Goal: Contribute content

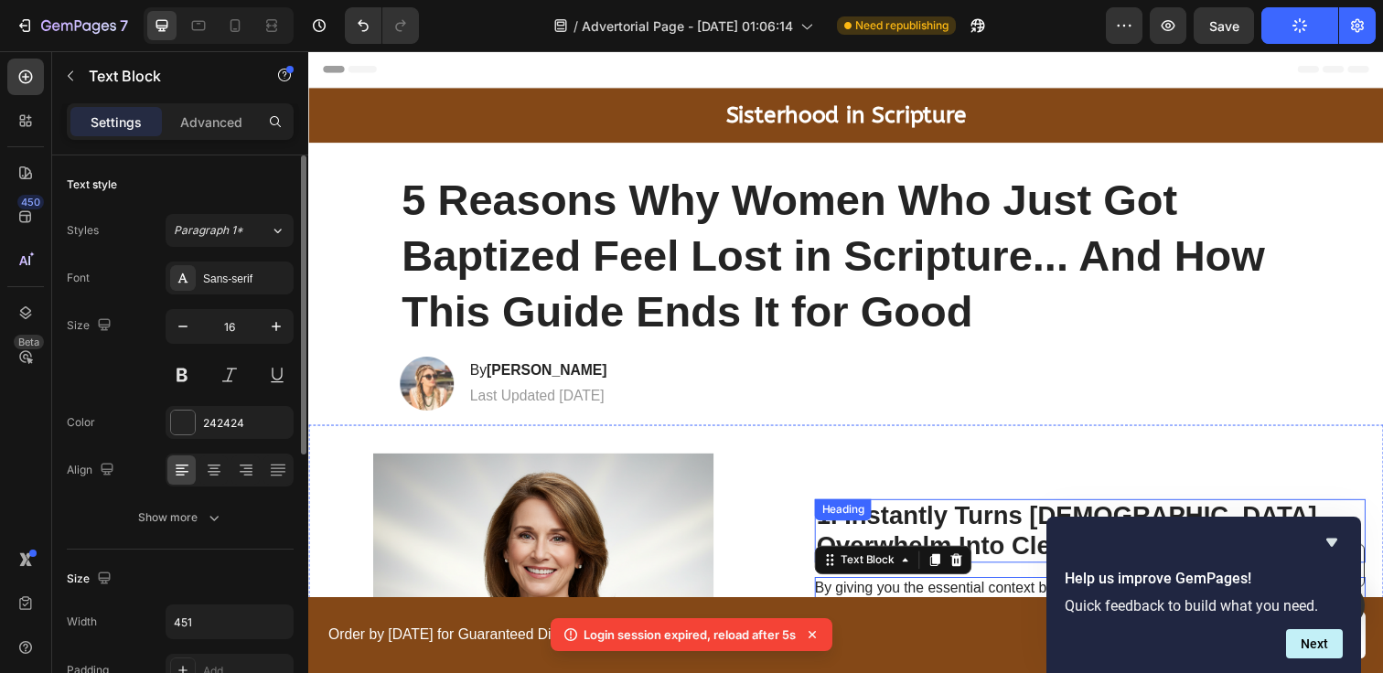
scroll to position [438, 0]
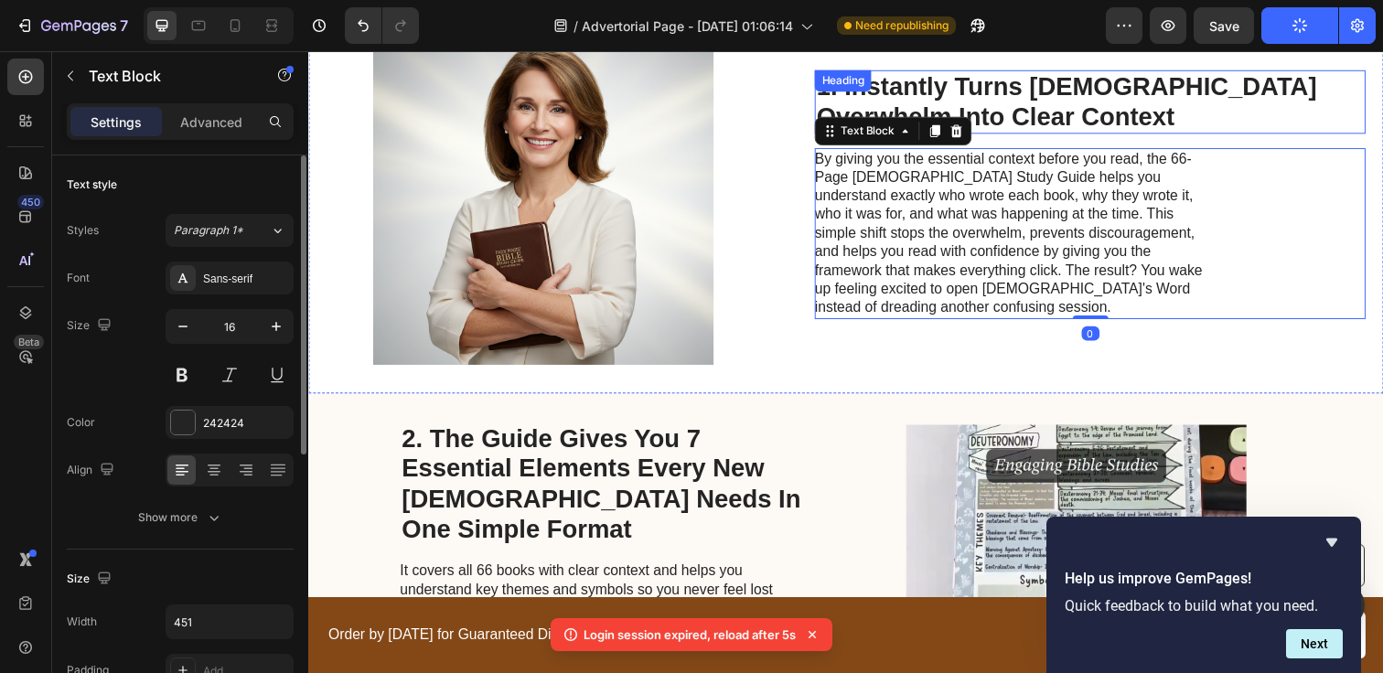
click at [922, 81] on h2 "1. Instantly Turns [DEMOGRAPHIC_DATA] Overwhelm Into Clear Context" at bounding box center [1106, 102] width 563 height 65
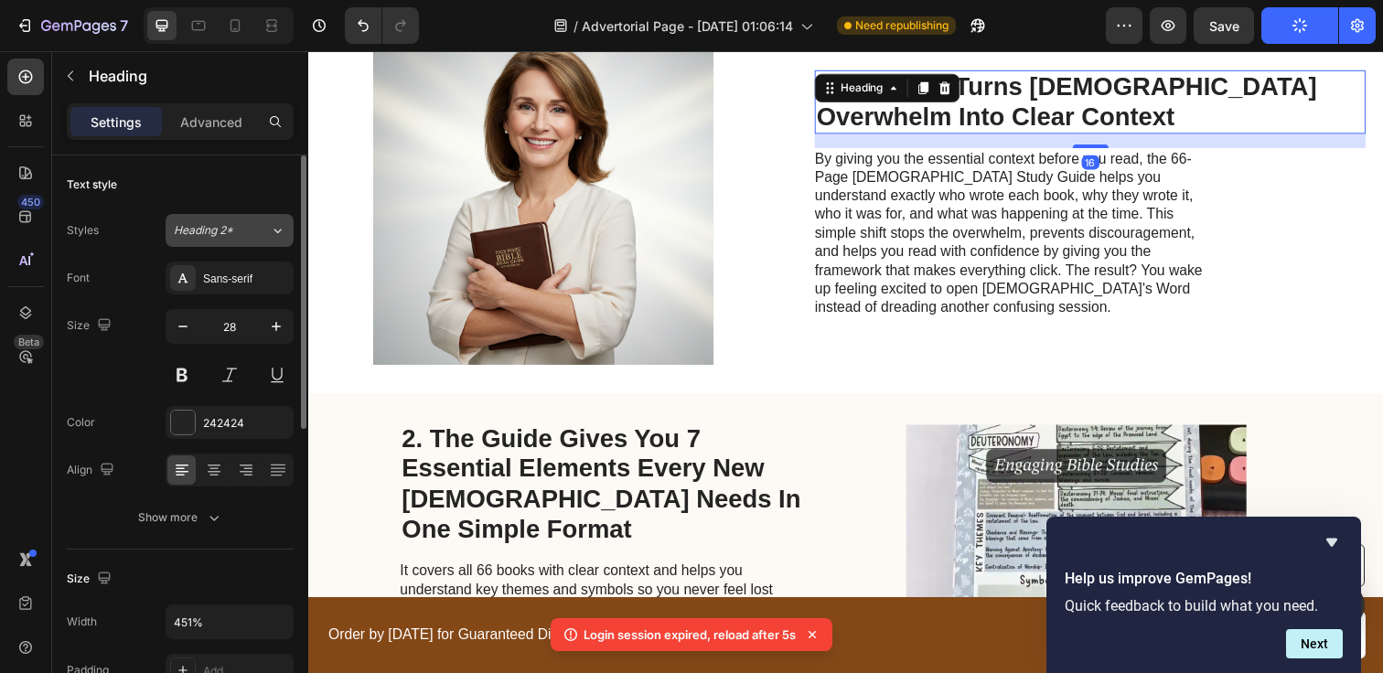
click at [234, 224] on div "Heading 2*" at bounding box center [211, 230] width 74 height 16
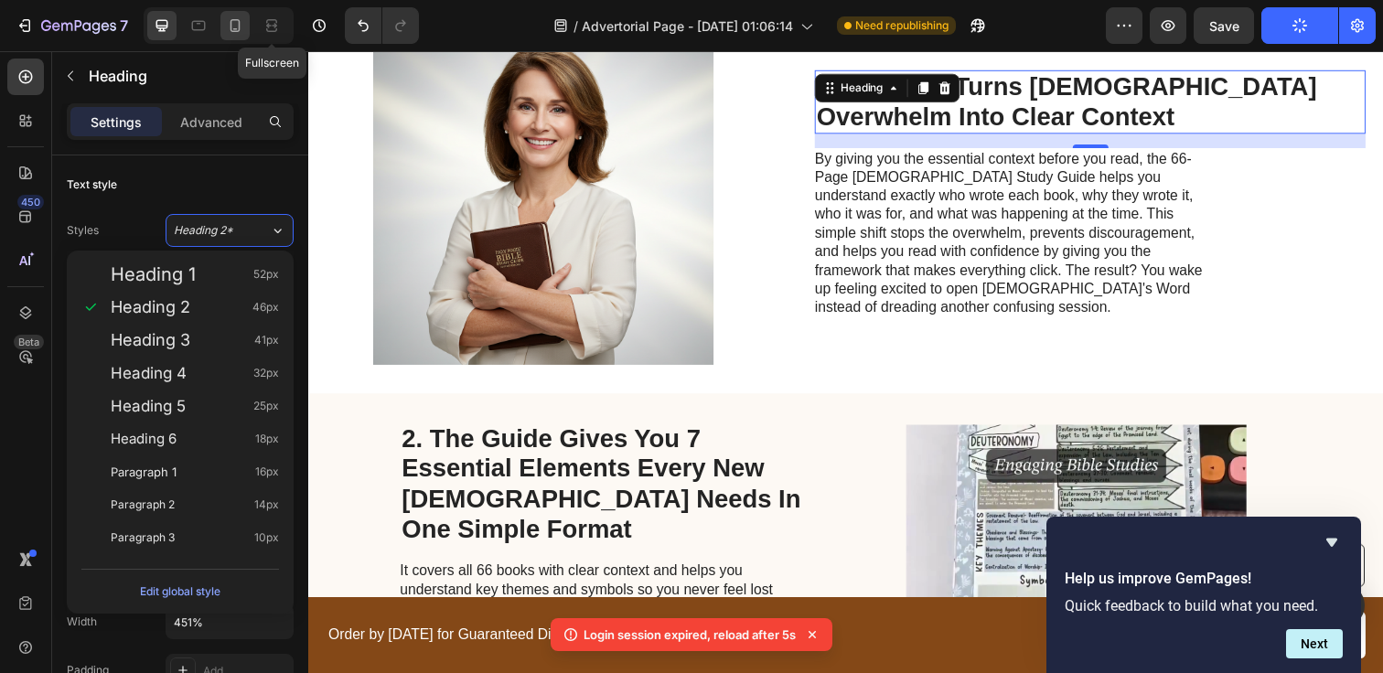
click at [232, 27] on icon at bounding box center [235, 25] width 18 height 18
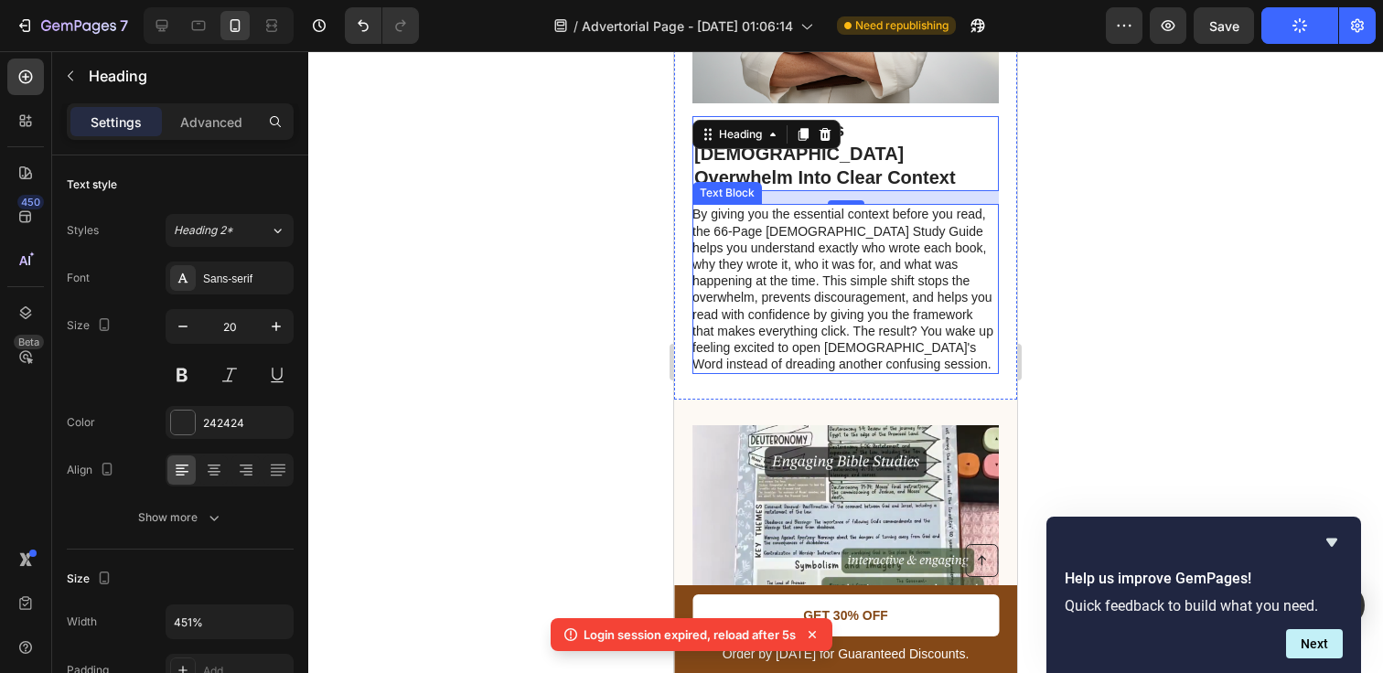
scroll to position [756, 0]
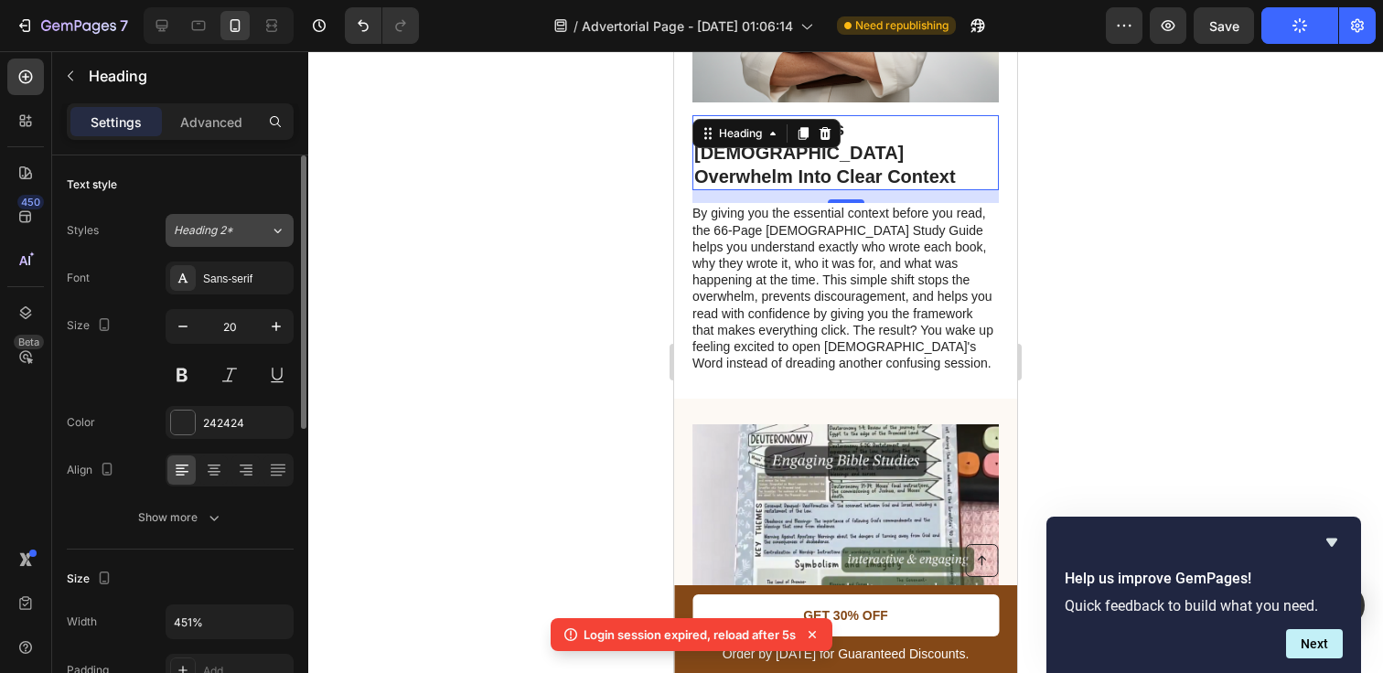
click at [239, 245] on button "Heading 2*" at bounding box center [230, 230] width 128 height 33
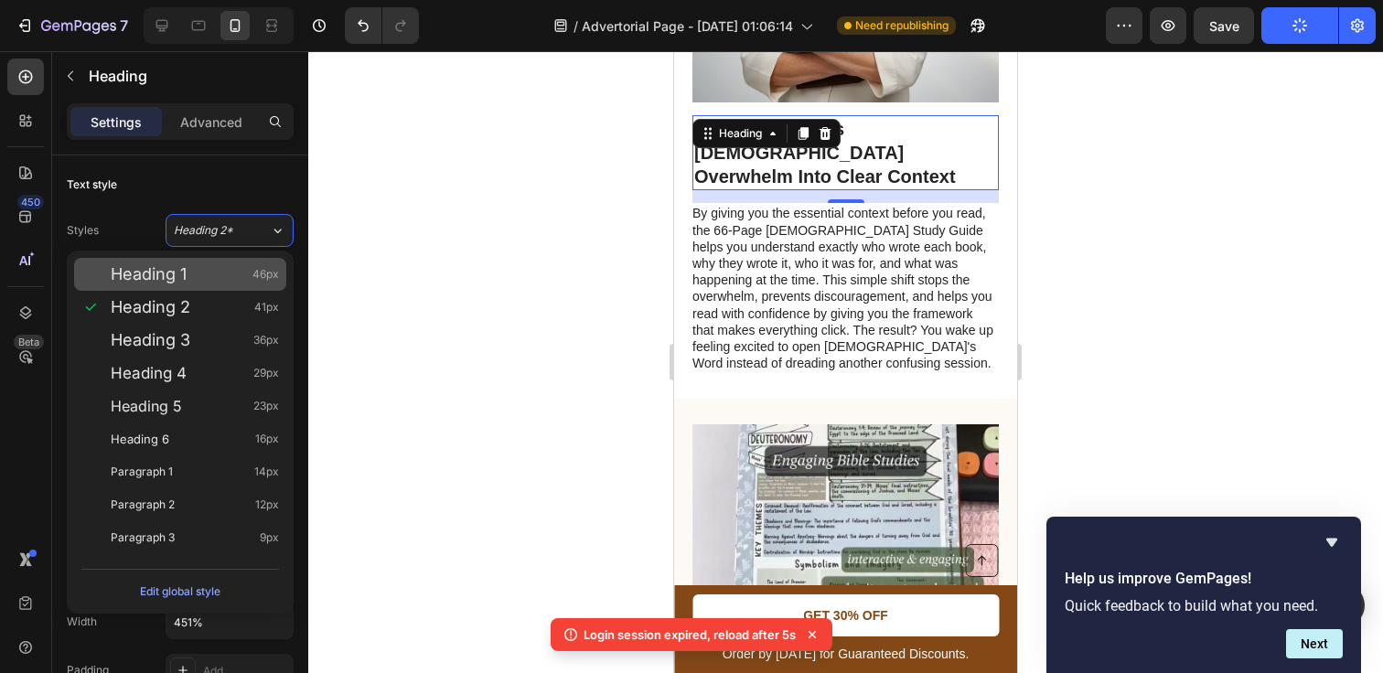
click at [208, 281] on div "Heading 1 46px" at bounding box center [195, 274] width 168 height 18
type input "46"
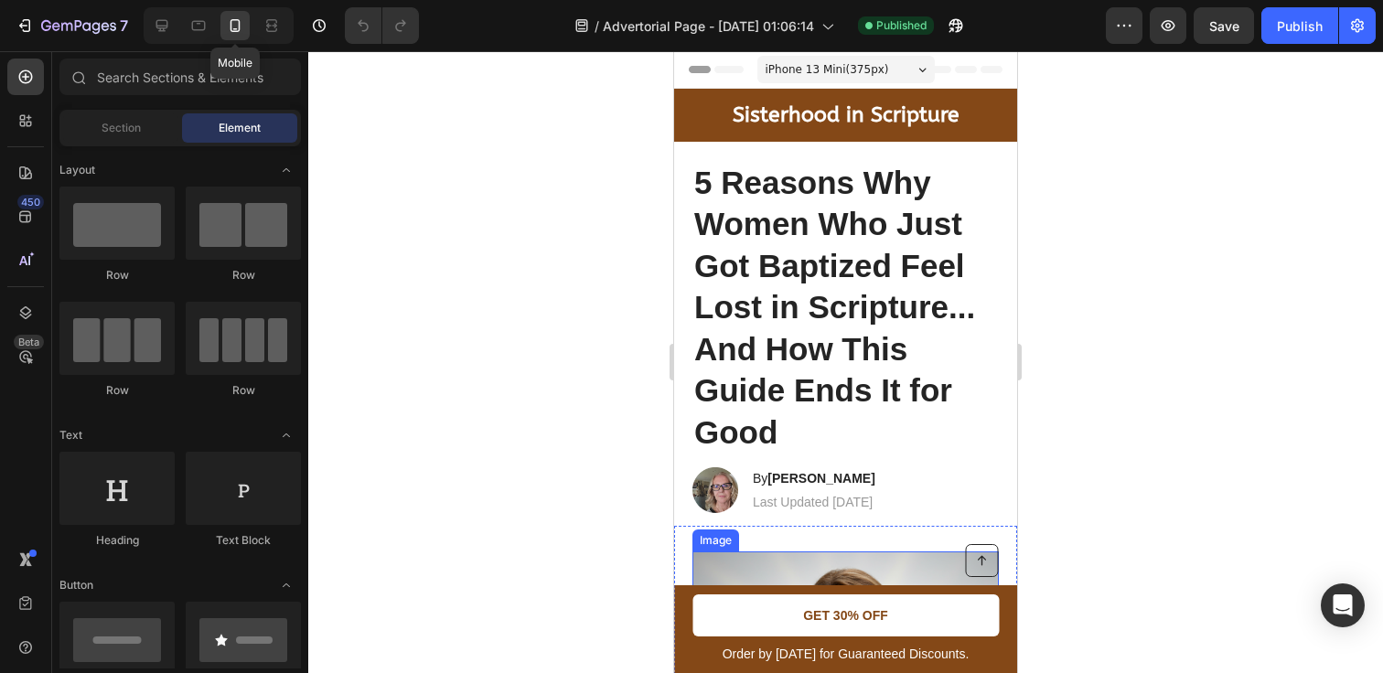
scroll to position [426, 0]
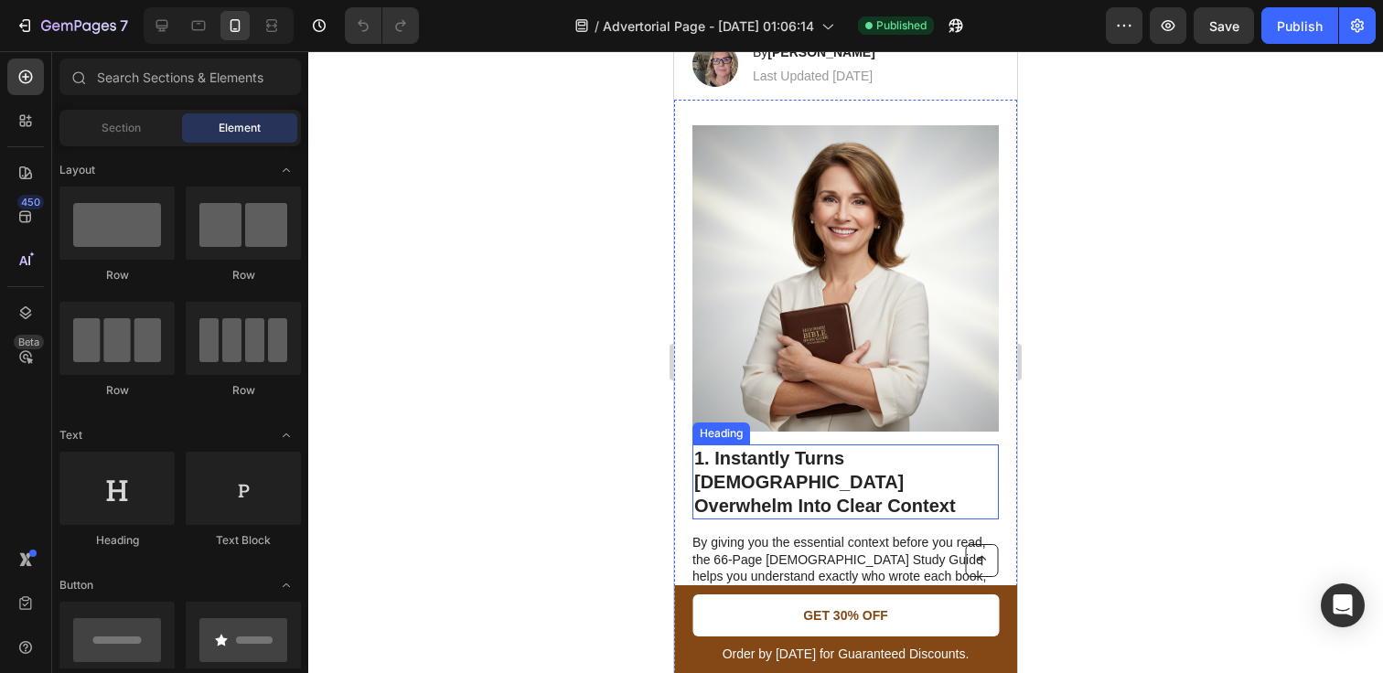
click at [754, 461] on h2 "1. Instantly Turns [DEMOGRAPHIC_DATA] Overwhelm Into Clear Context" at bounding box center [845, 482] width 306 height 75
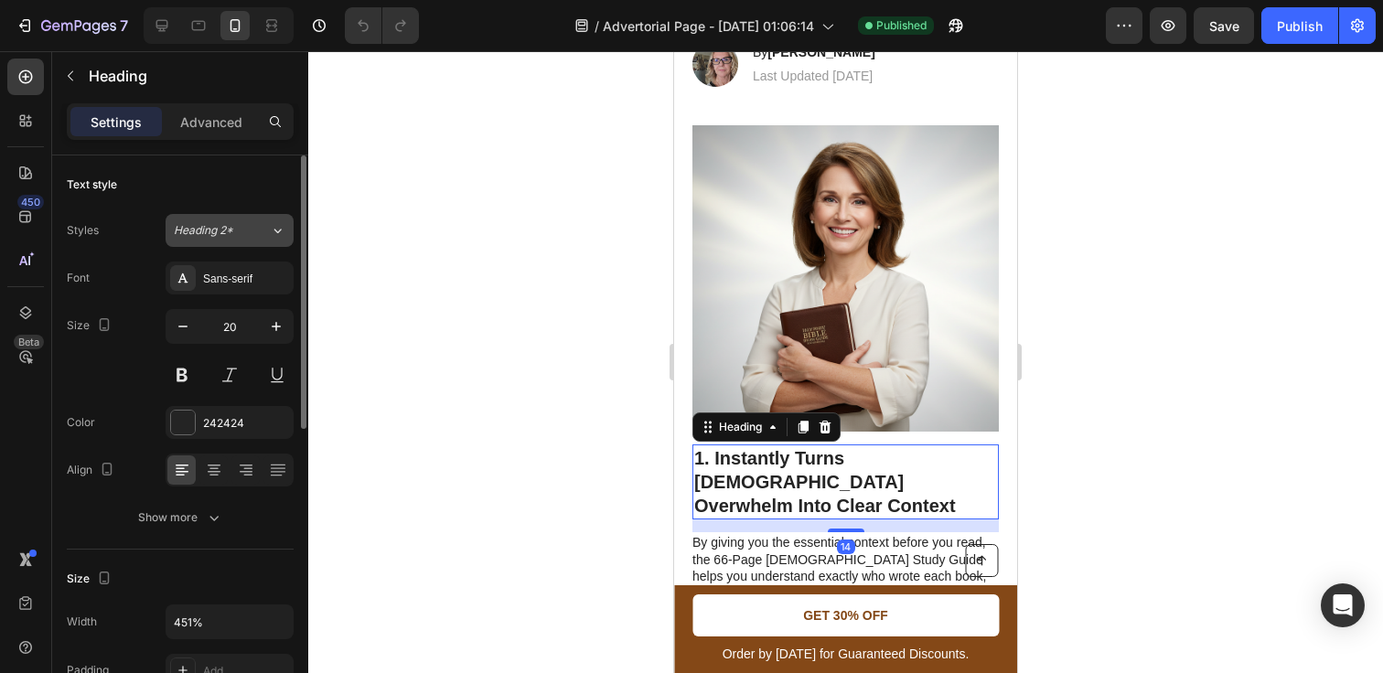
click at [204, 222] on span "Heading 2*" at bounding box center [203, 230] width 59 height 16
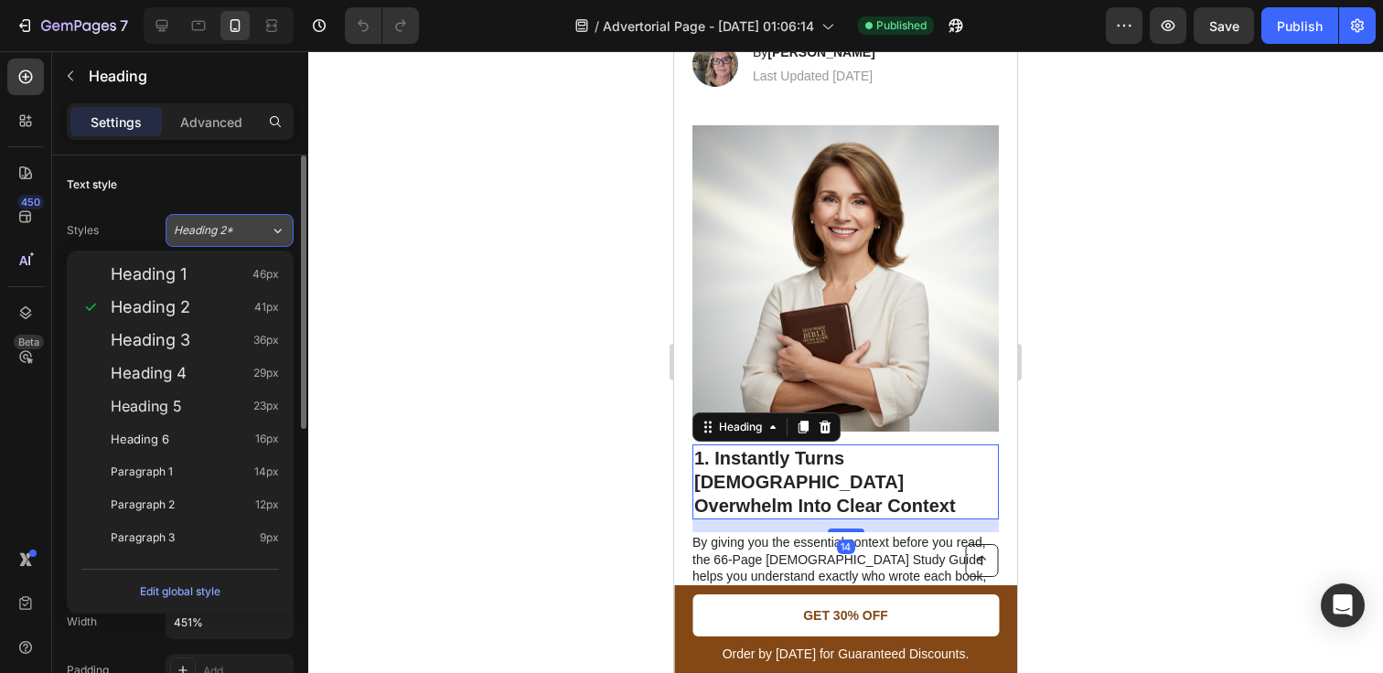
click at [223, 224] on span "Heading 2*" at bounding box center [203, 230] width 59 height 16
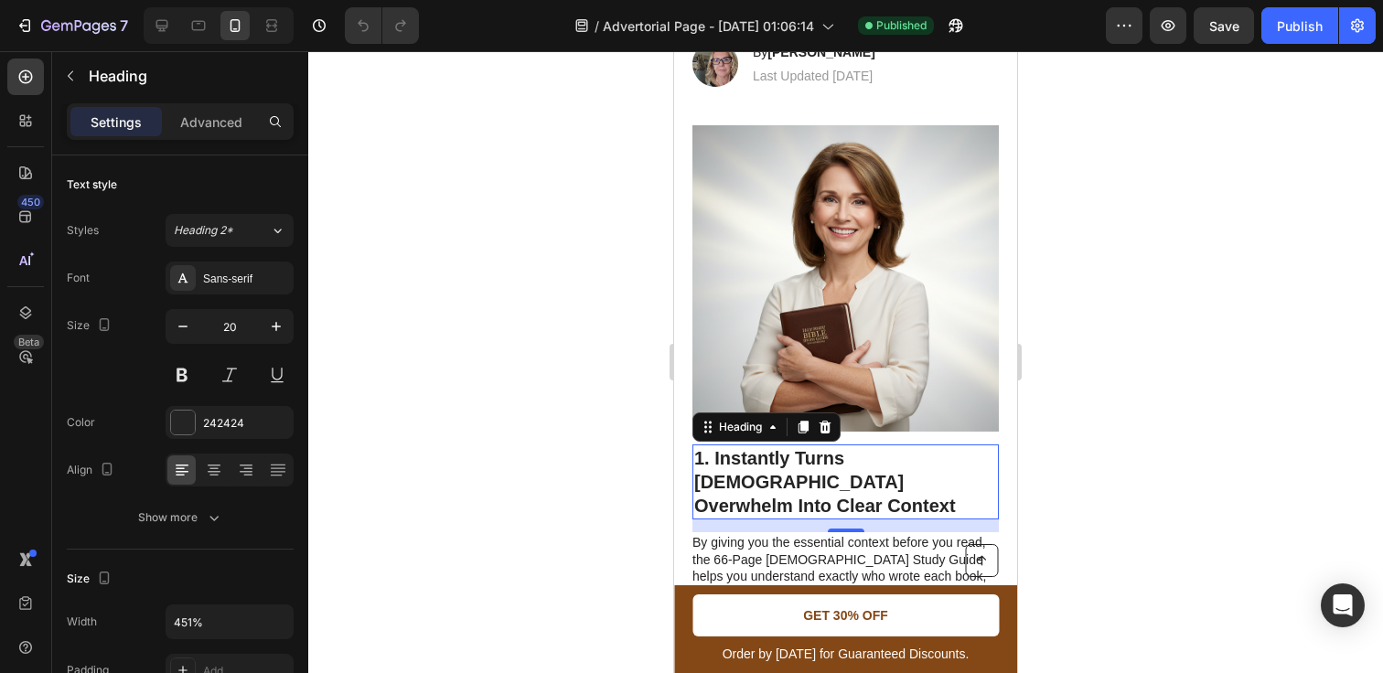
scroll to position [584, 0]
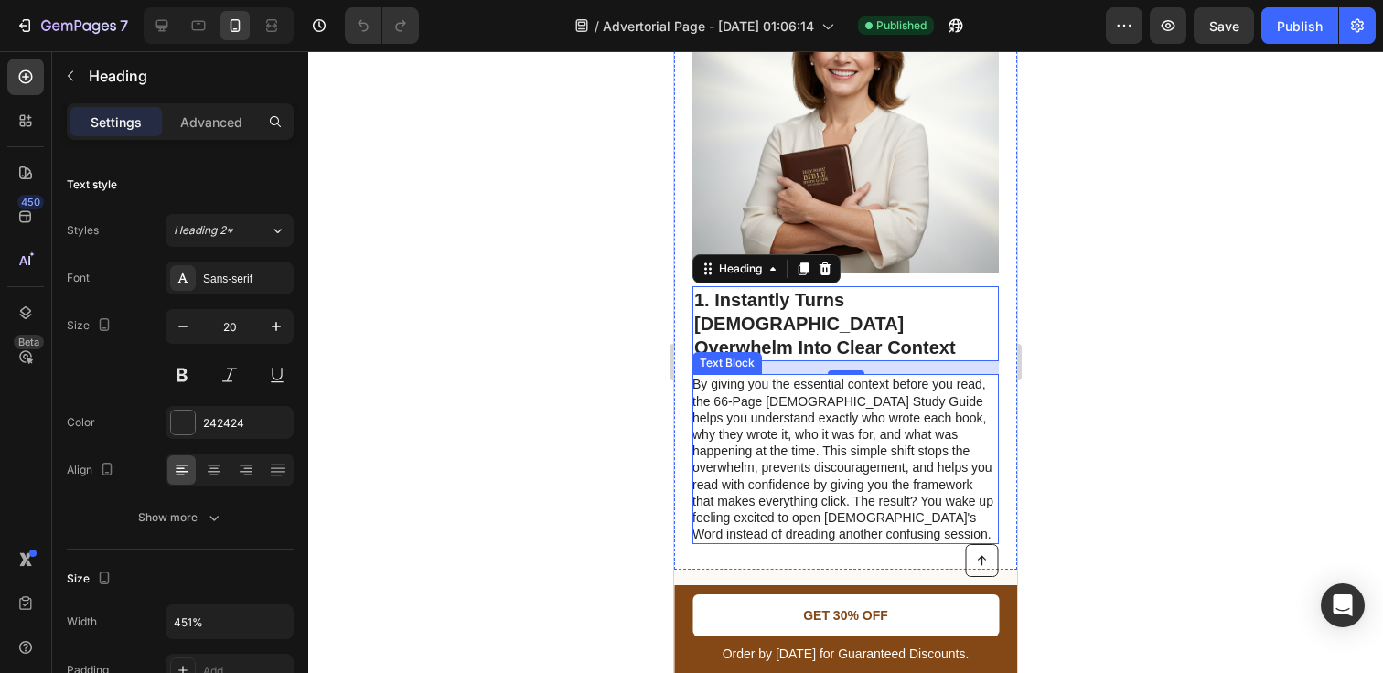
click at [865, 448] on p "By giving you the essential context before you read, the 66-Page [DEMOGRAPHIC_D…" at bounding box center [844, 459] width 305 height 166
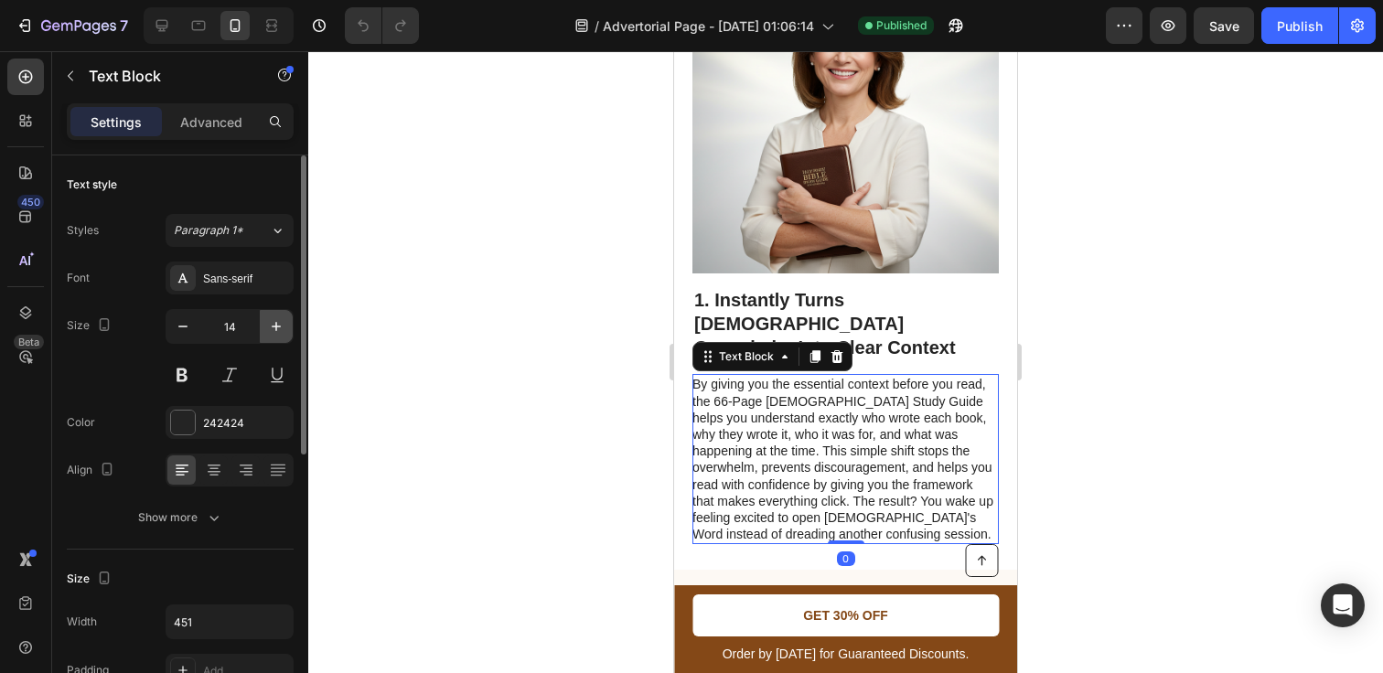
click at [269, 330] on icon "button" at bounding box center [276, 326] width 18 height 18
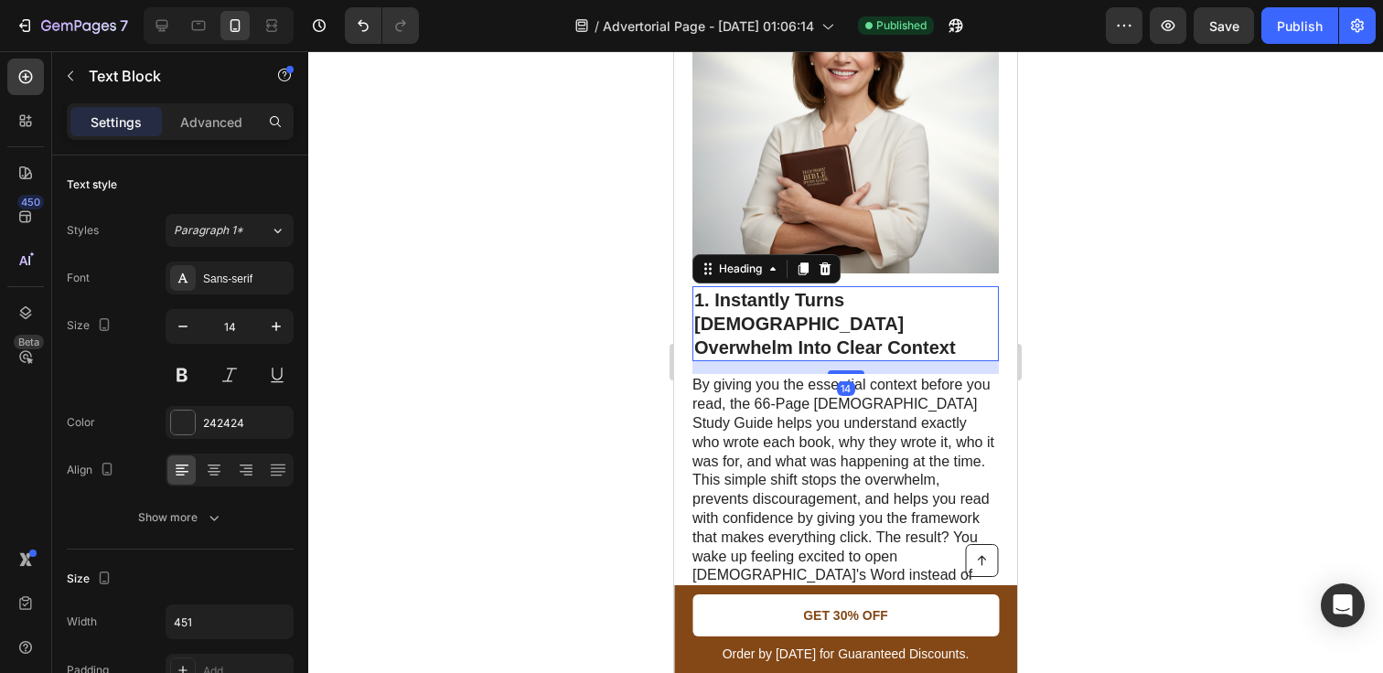
click at [911, 304] on h2 "1. Instantly Turns [DEMOGRAPHIC_DATA] Overwhelm Into Clear Context" at bounding box center [845, 323] width 306 height 75
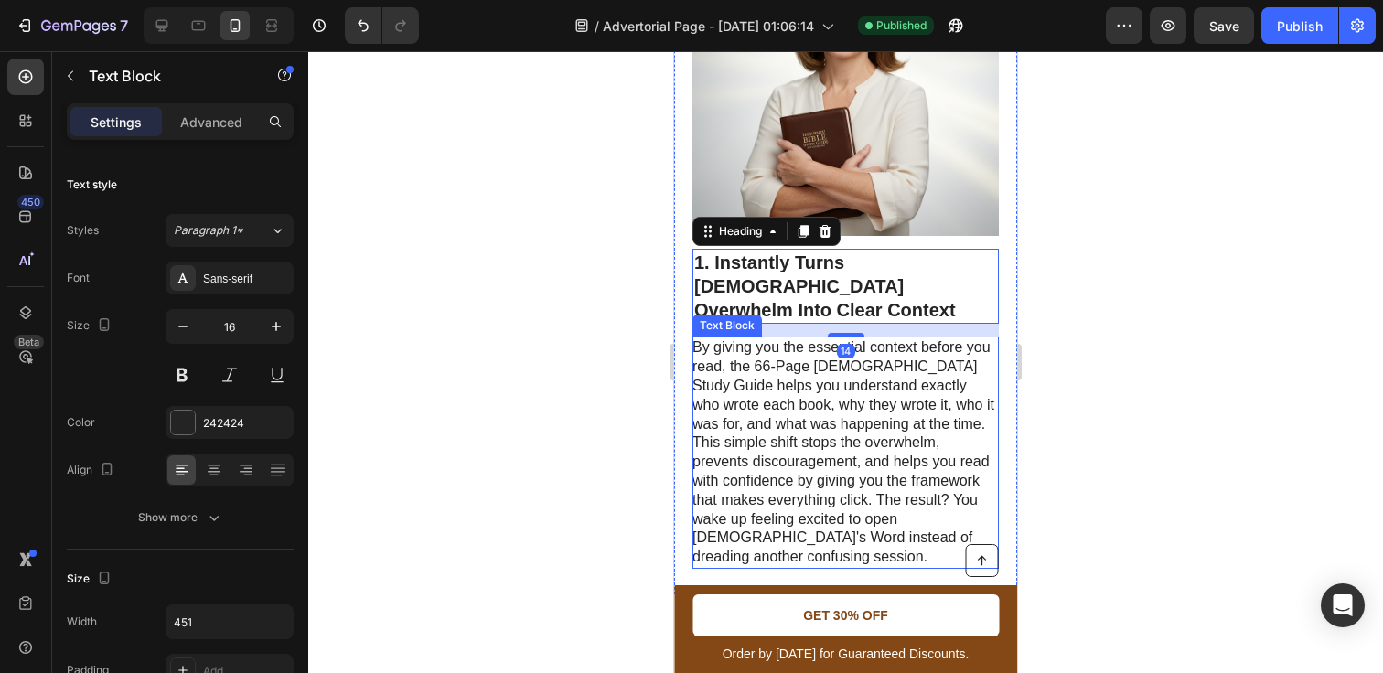
click at [925, 380] on p "By giving you the essential context before you read, the 66-Page [DEMOGRAPHIC_D…" at bounding box center [844, 452] width 305 height 229
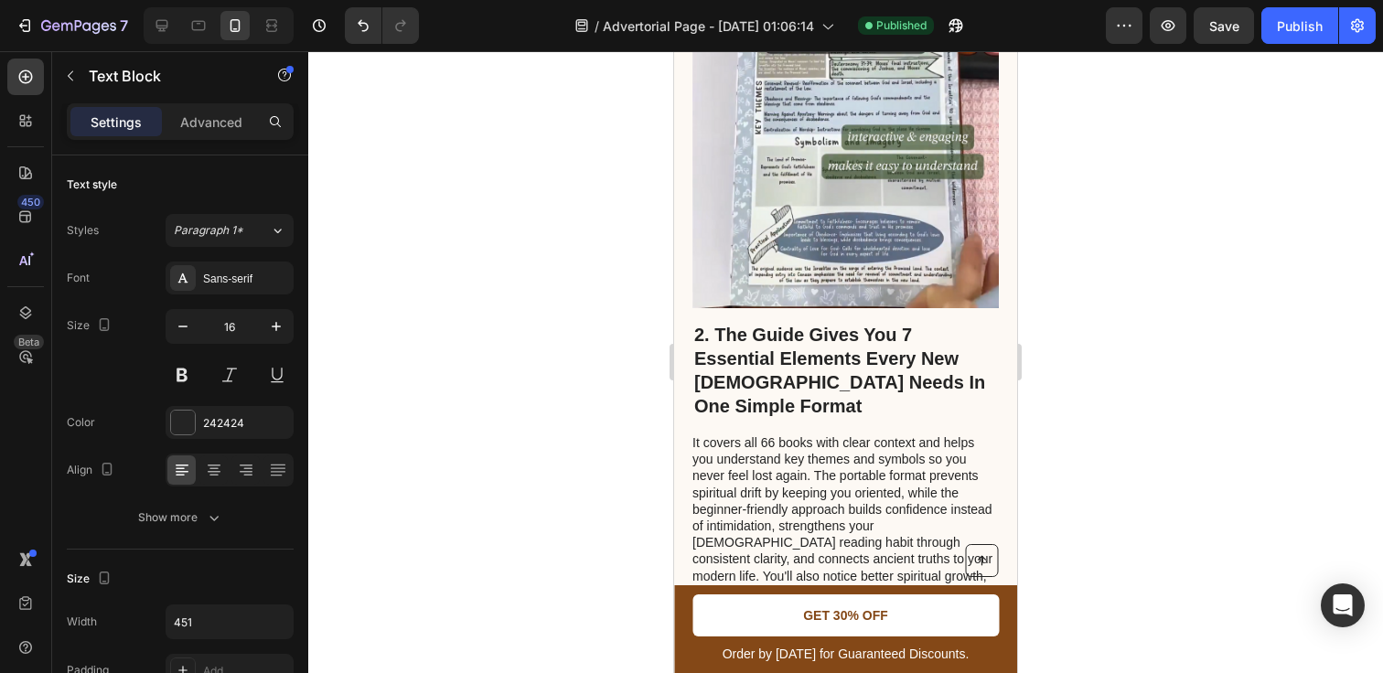
scroll to position [1242, 0]
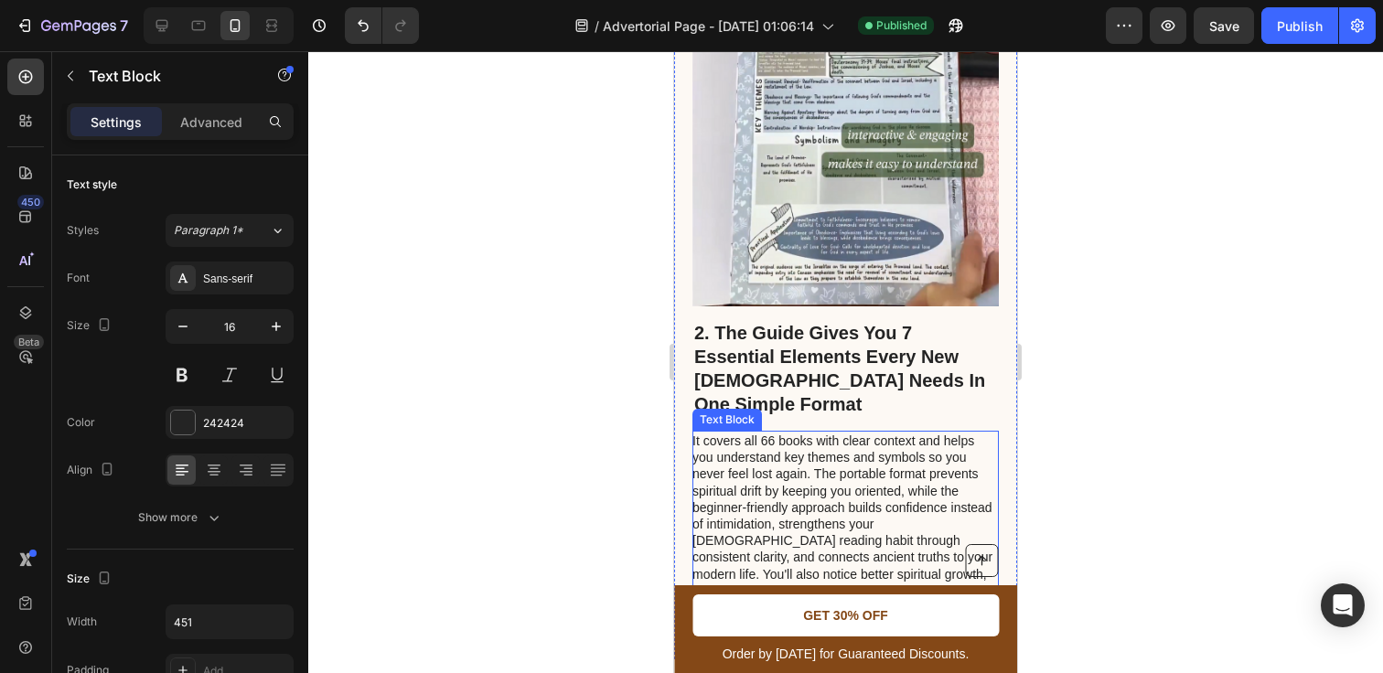
click at [912, 456] on p "It covers all 66 books with clear context and helps you understand key themes a…" at bounding box center [844, 532] width 305 height 199
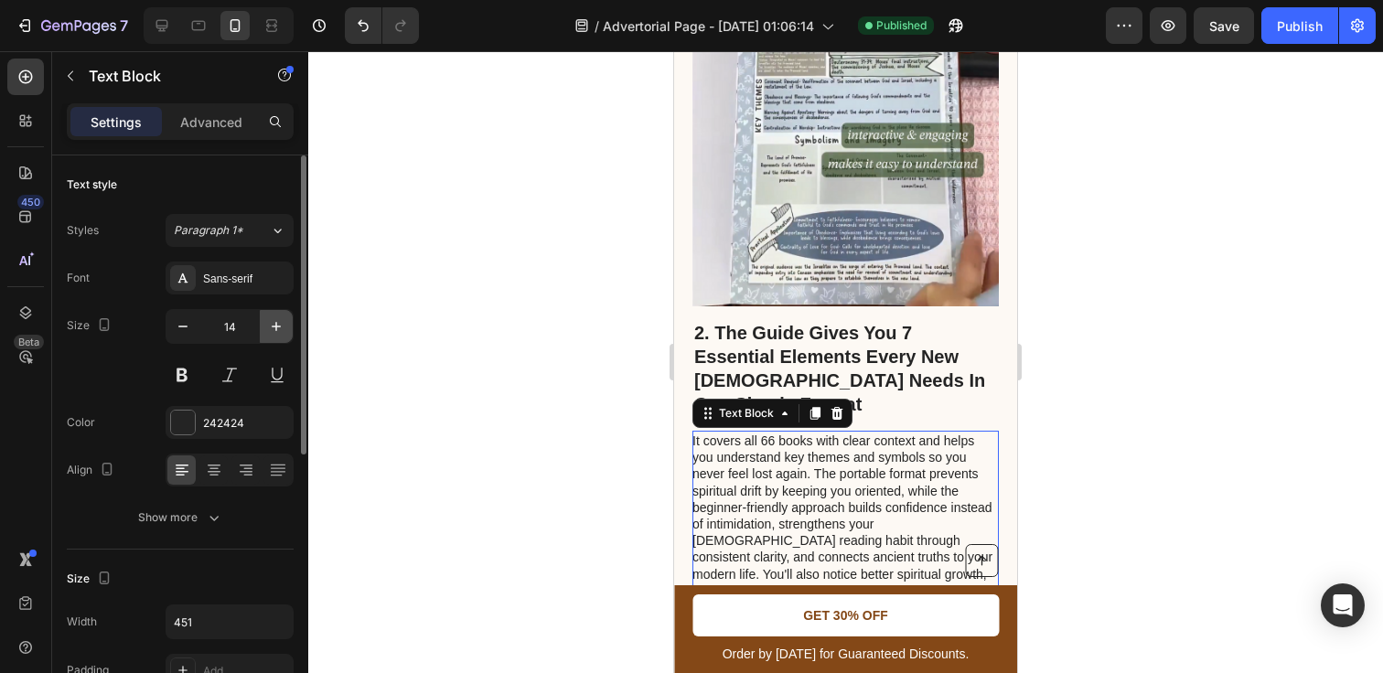
click at [275, 329] on icon "button" at bounding box center [276, 326] width 9 height 9
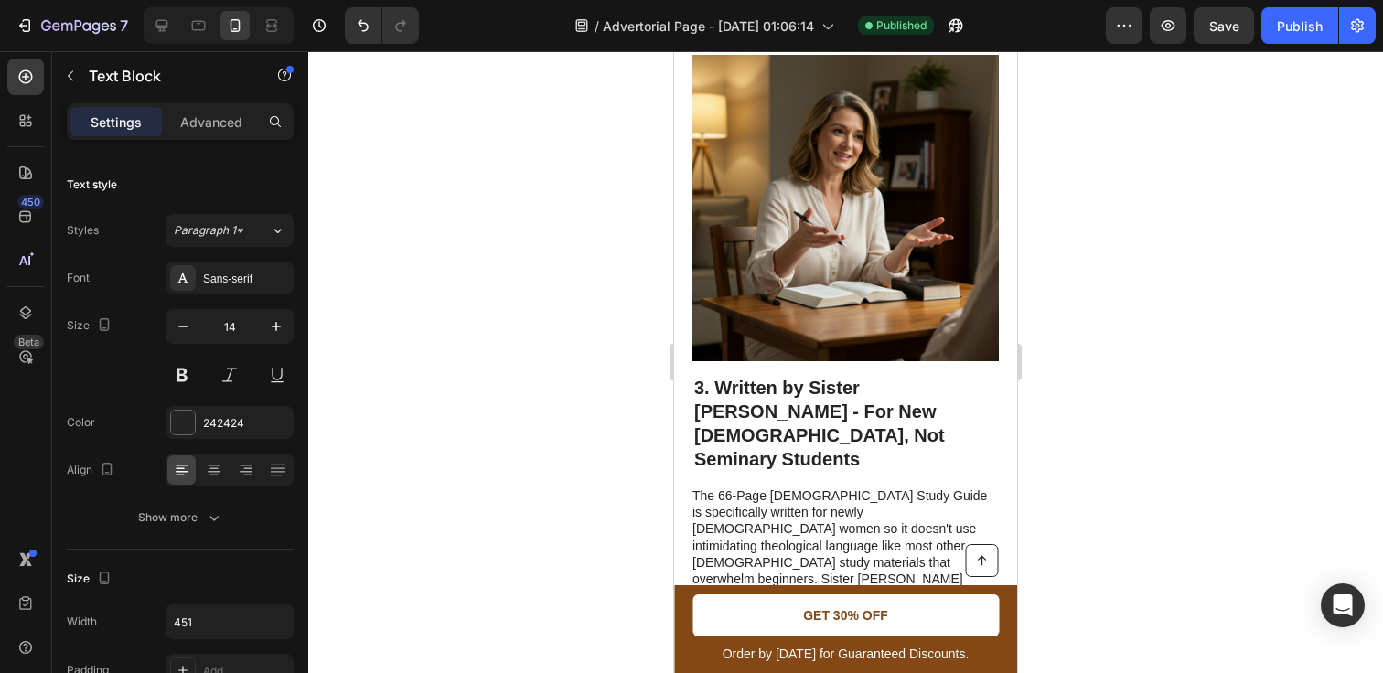
scroll to position [1999, 0]
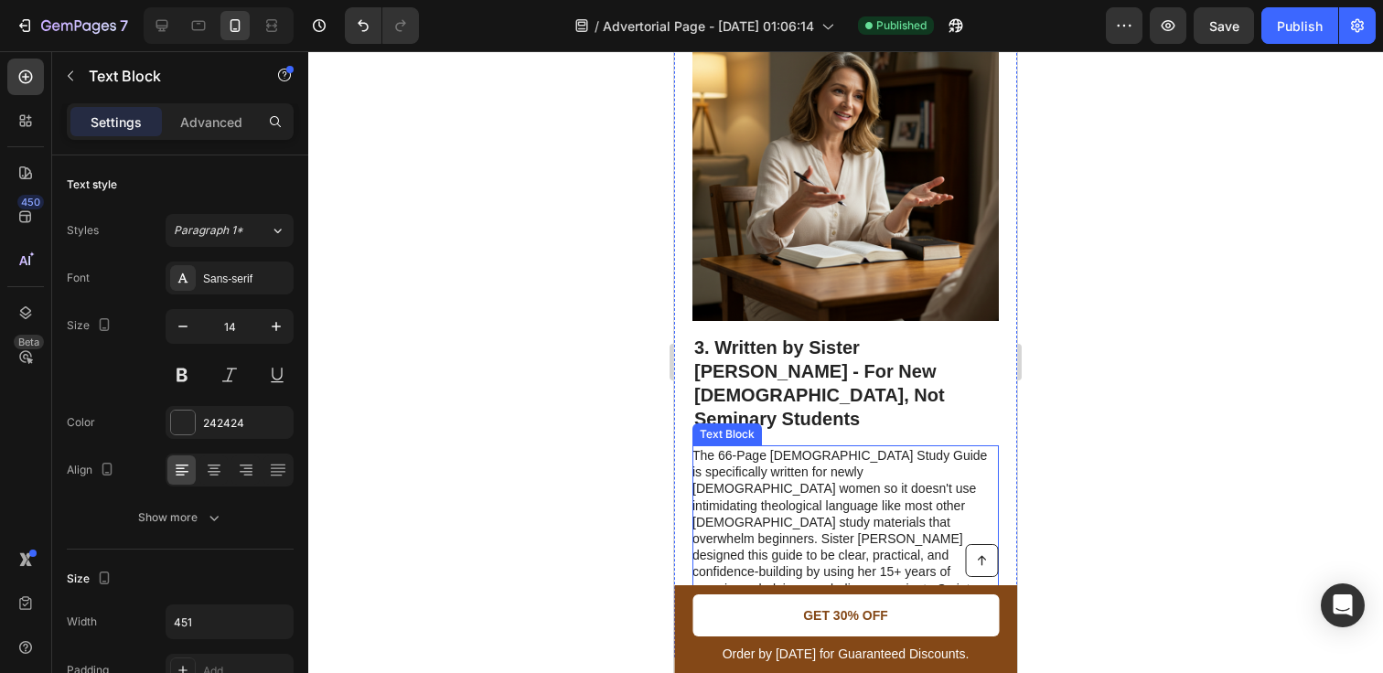
click at [785, 447] on p "The 66-Page [DEMOGRAPHIC_DATA] Study Guide is specifically written for newly [D…" at bounding box center [844, 538] width 305 height 183
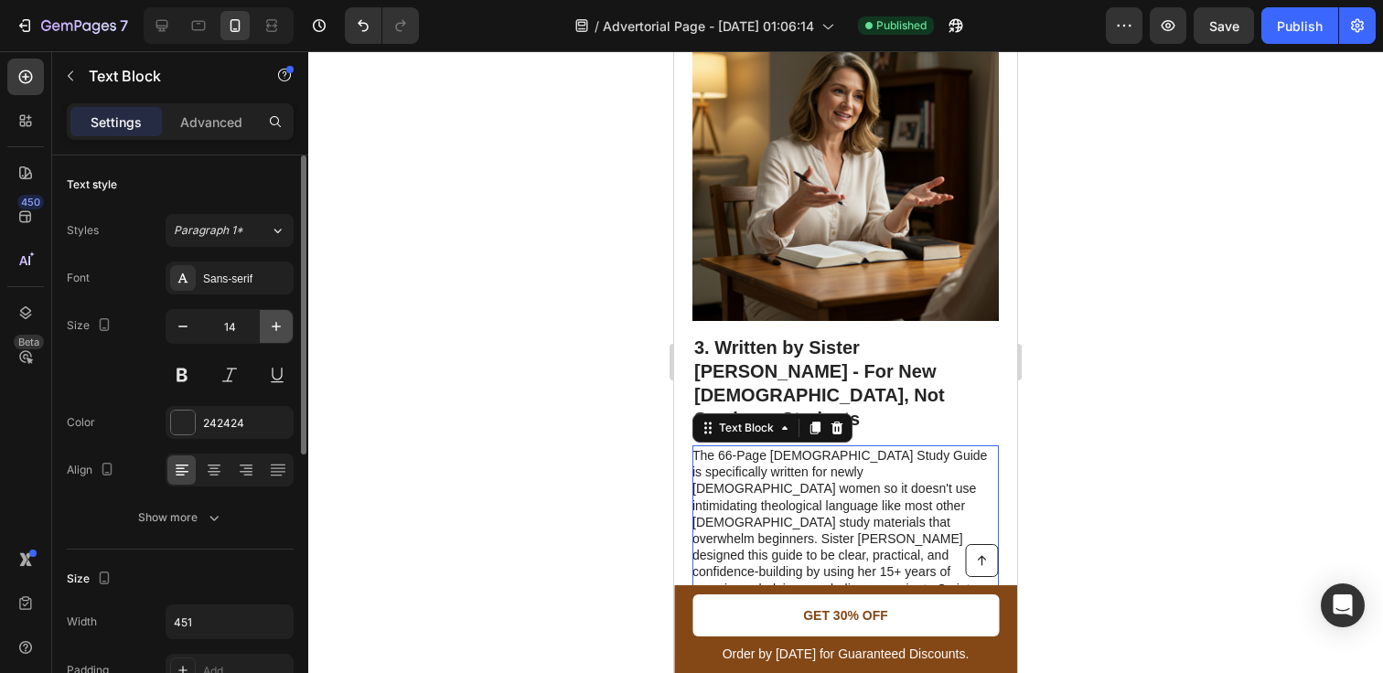
click at [276, 325] on icon "button" at bounding box center [276, 326] width 9 height 9
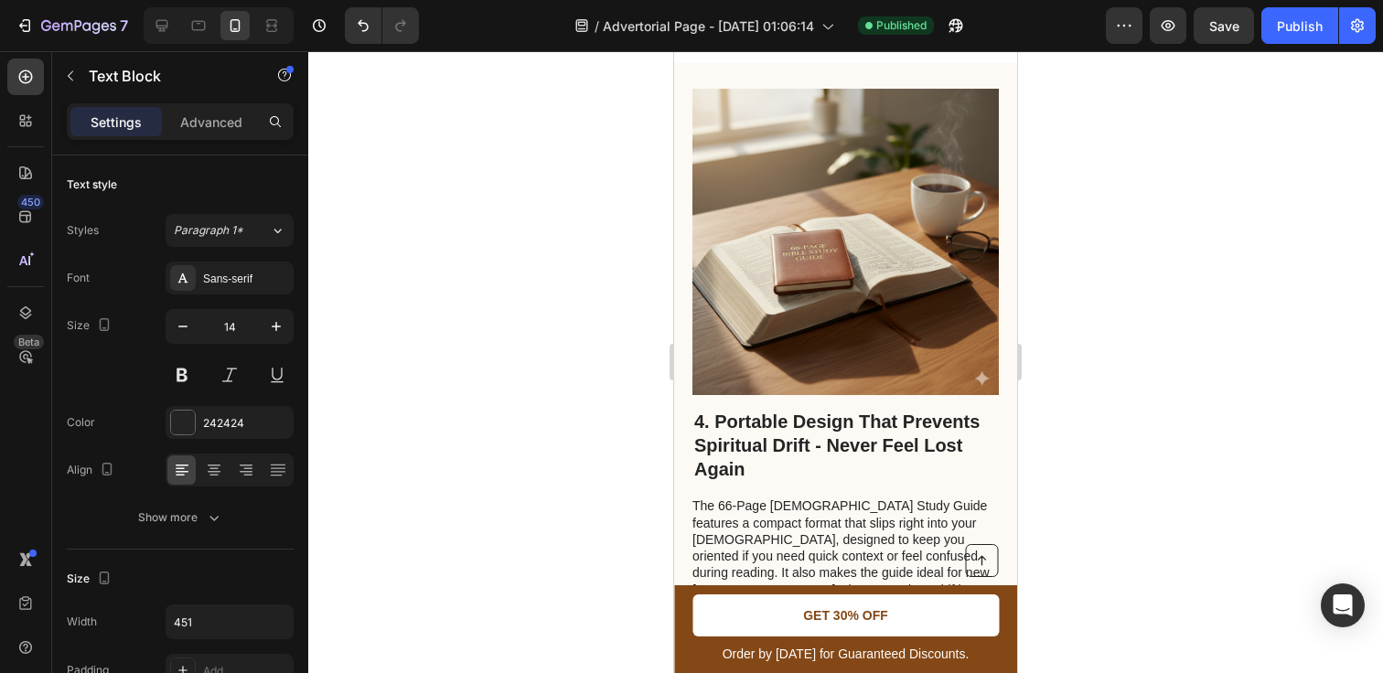
scroll to position [2681, 0]
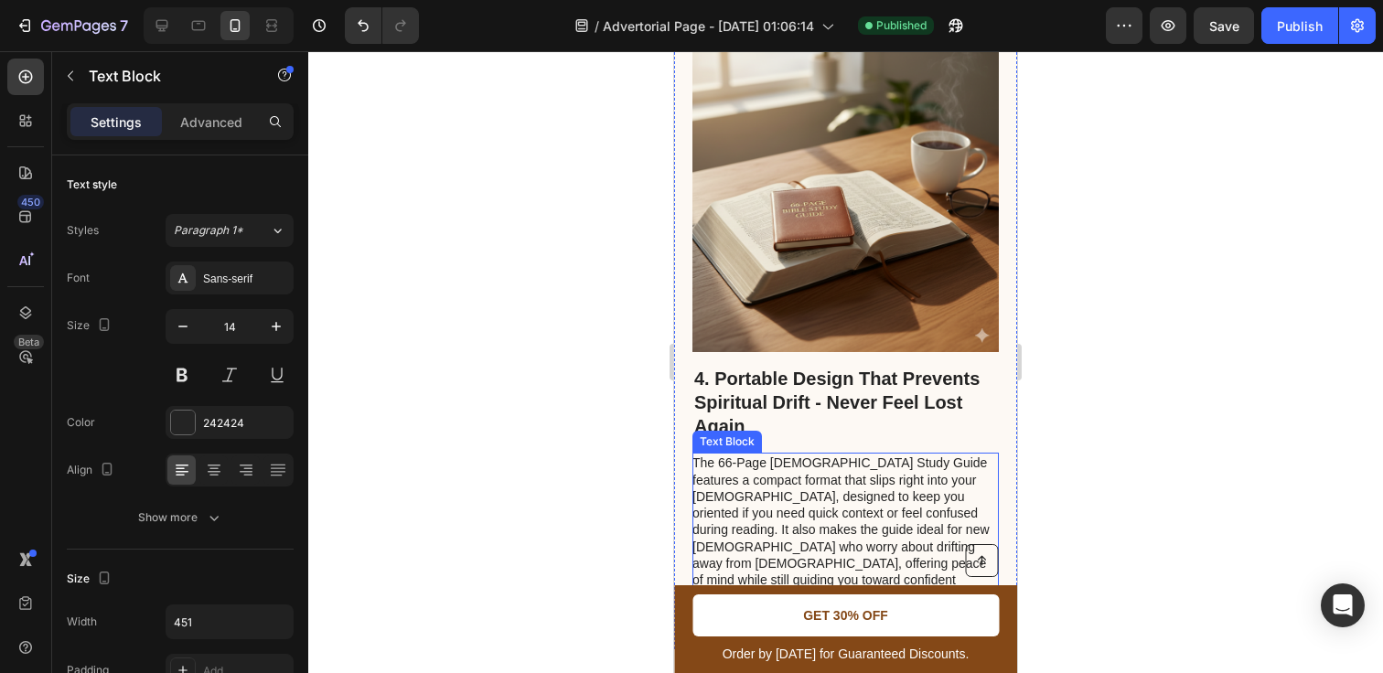
click at [799, 455] on p "The 66-Page [DEMOGRAPHIC_DATA] Study Guide features a compact format that slips…" at bounding box center [844, 538] width 305 height 166
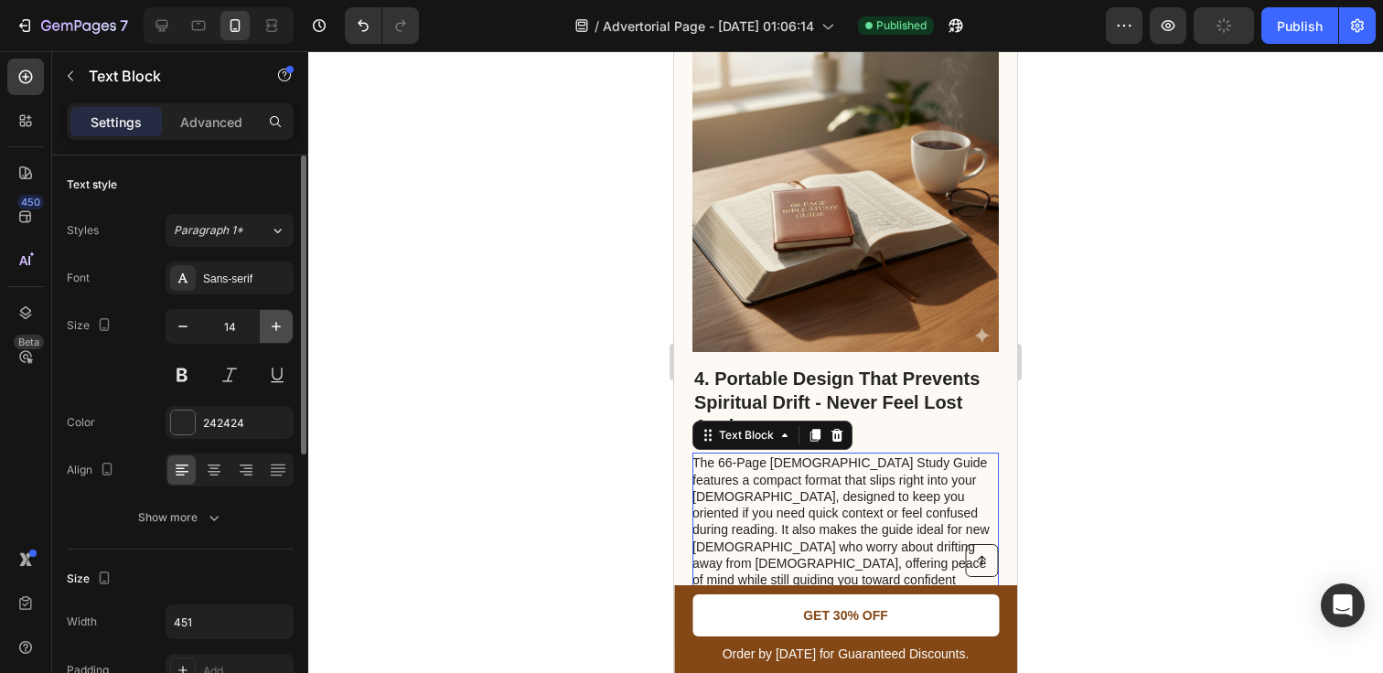
click at [281, 326] on icon "button" at bounding box center [276, 326] width 18 height 18
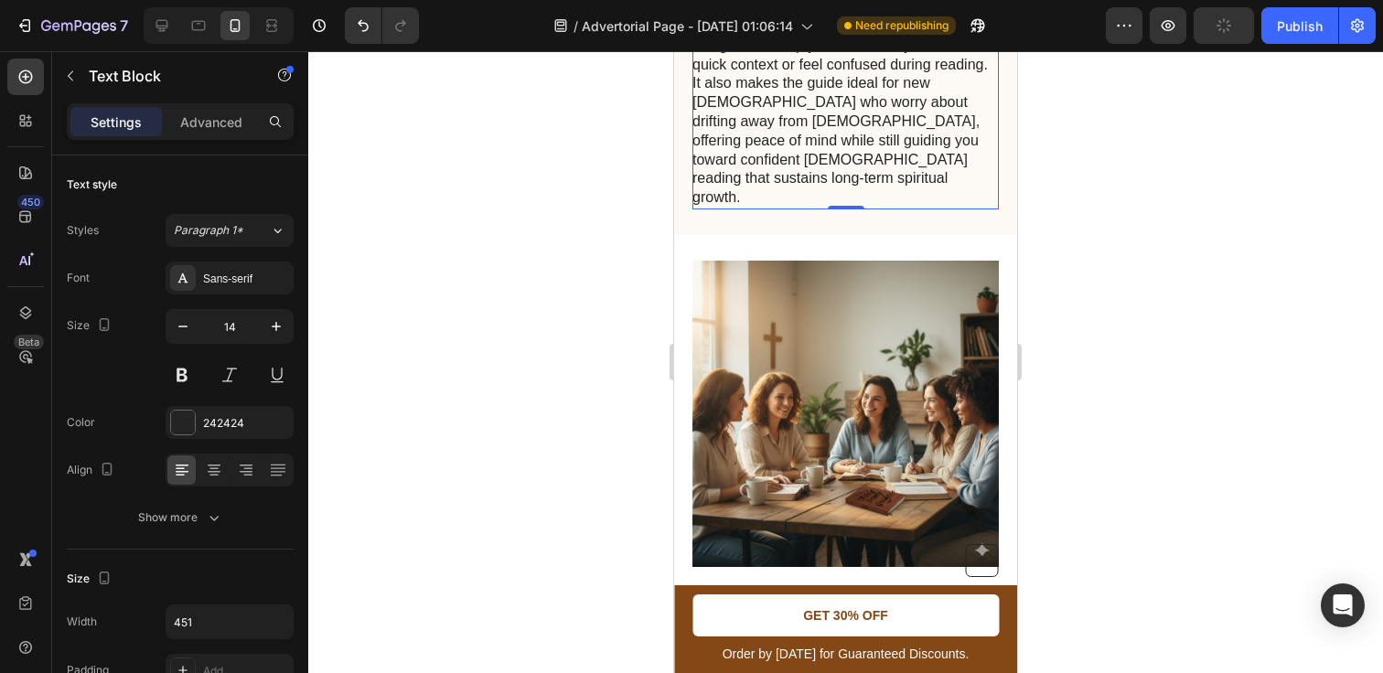
scroll to position [3373, 0]
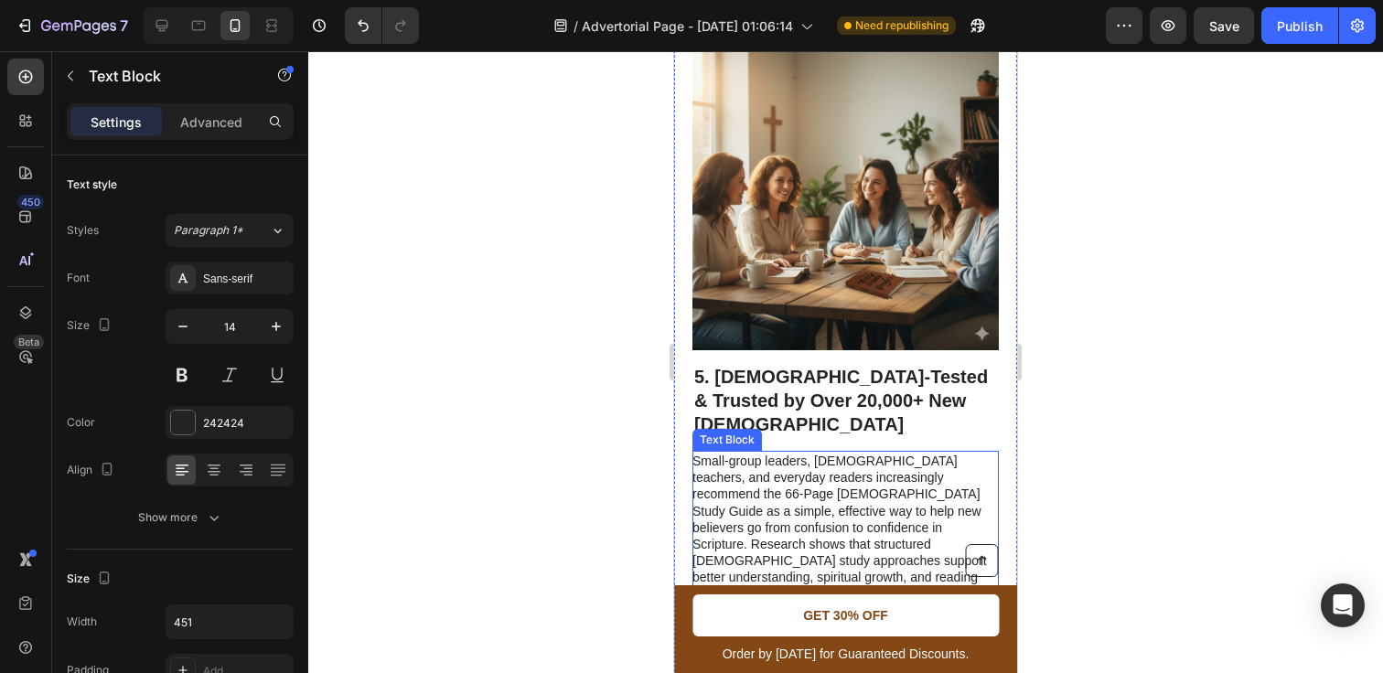
click at [780, 453] on p "Small-group leaders, [DEMOGRAPHIC_DATA] teachers, and everyday readers increasi…" at bounding box center [844, 569] width 305 height 233
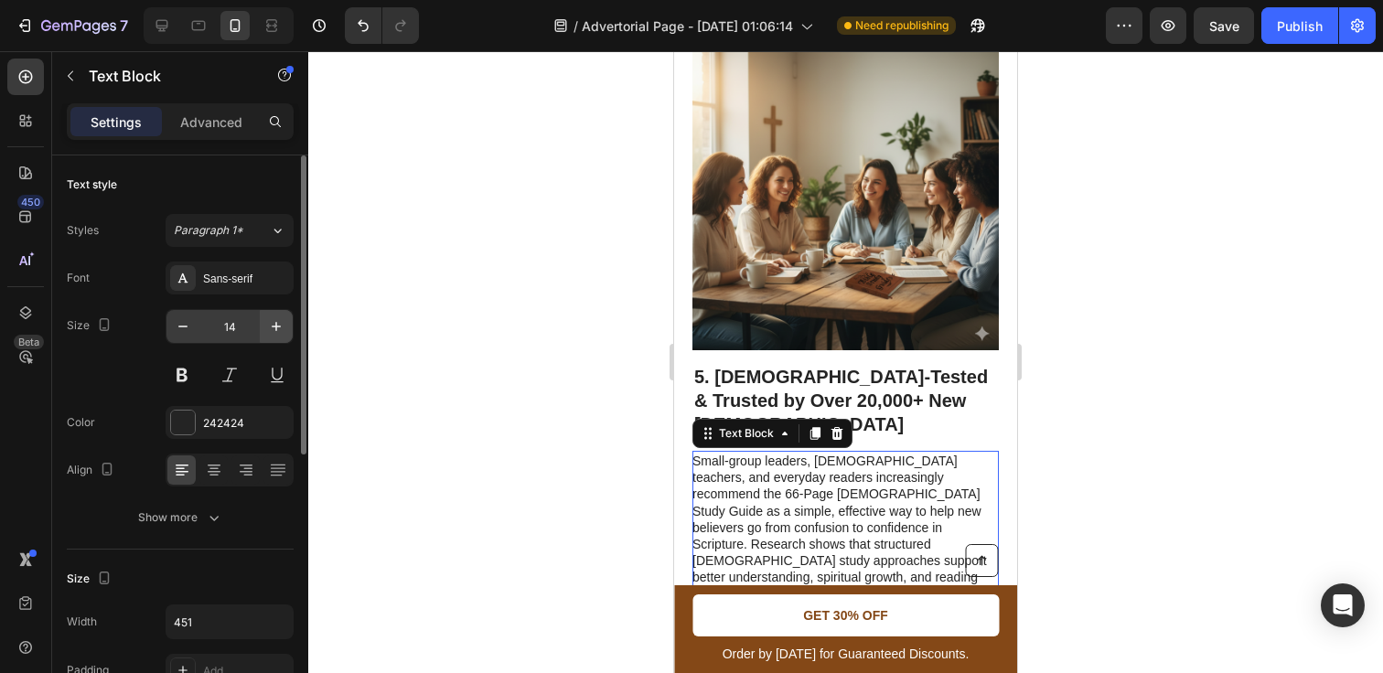
click at [278, 325] on icon "button" at bounding box center [276, 326] width 18 height 18
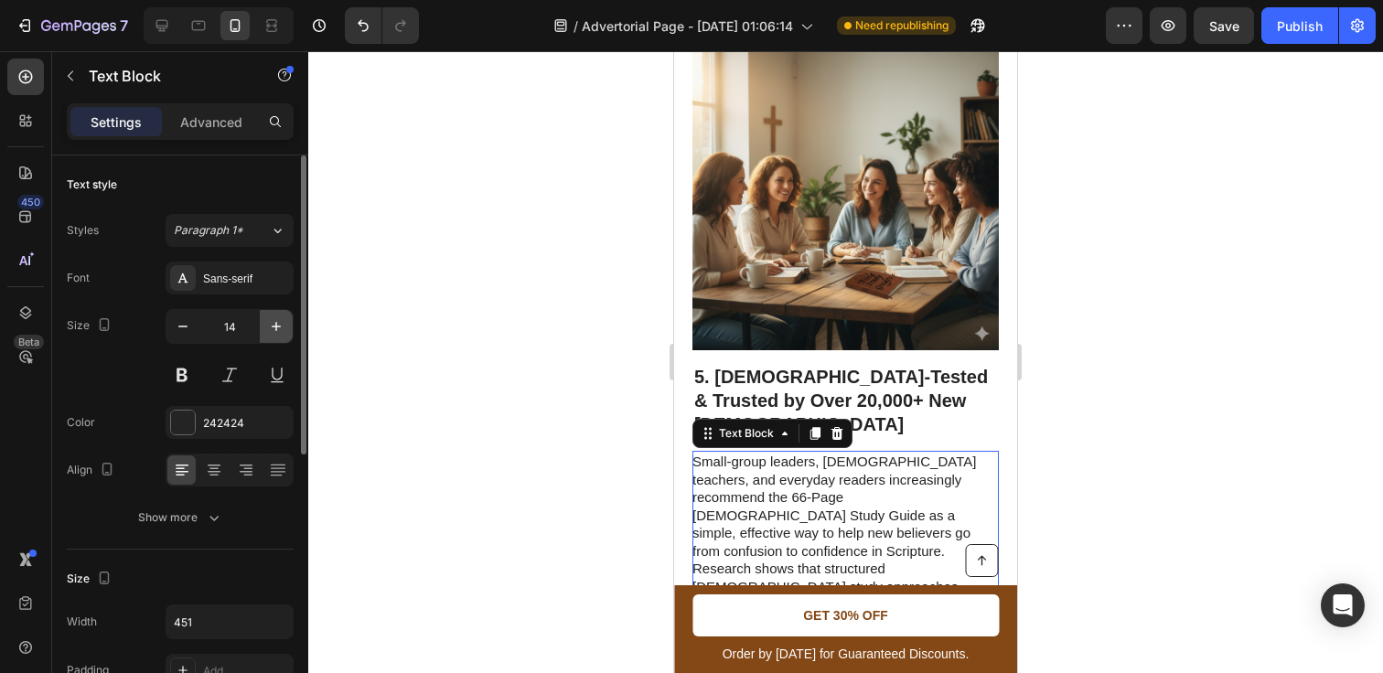
click at [278, 325] on icon "button" at bounding box center [276, 326] width 18 height 18
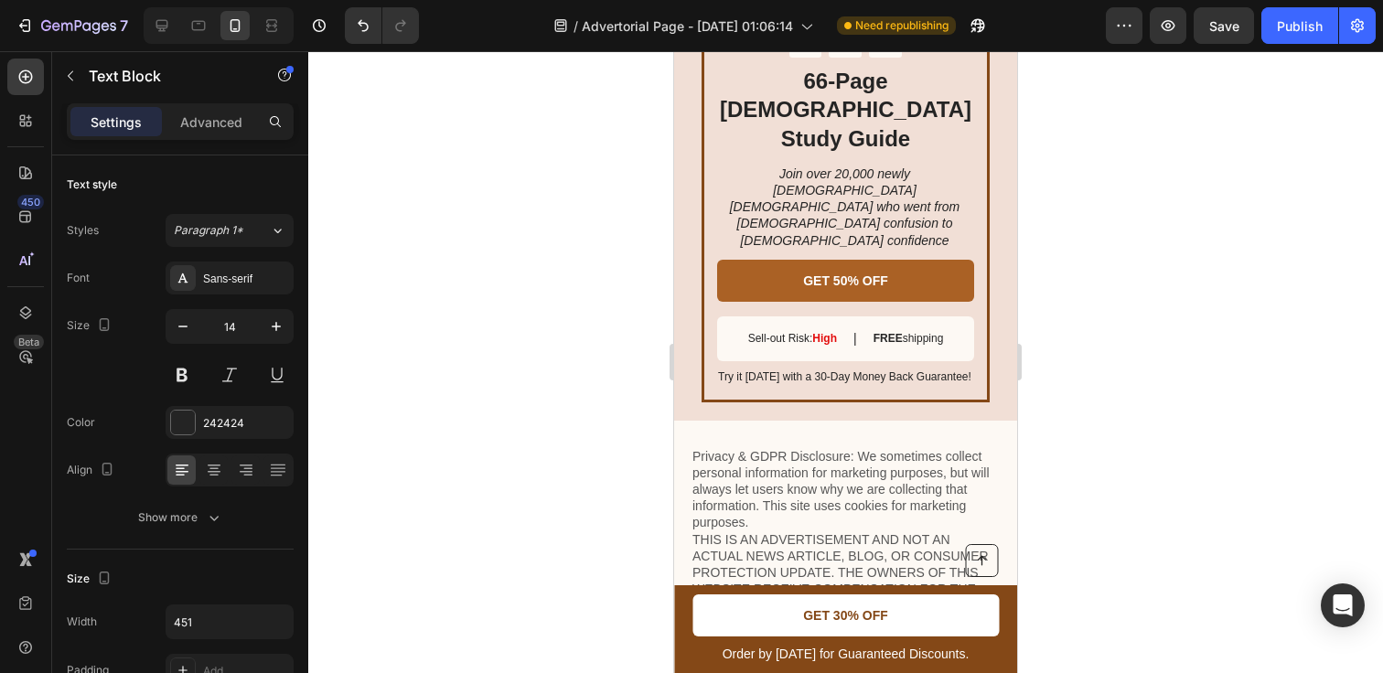
scroll to position [4252, 0]
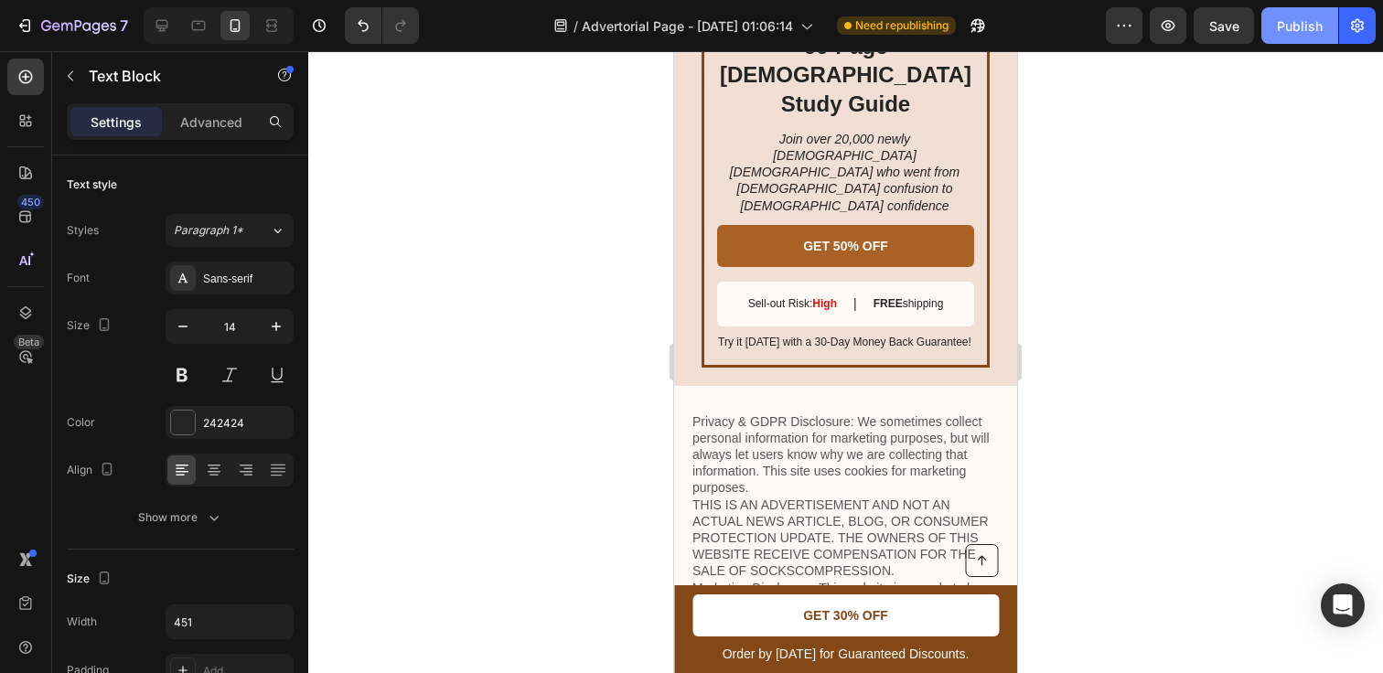
click at [1314, 17] on div "Publish" at bounding box center [1300, 25] width 46 height 19
click at [563, 565] on div at bounding box center [845, 362] width 1075 height 622
